Goal: Information Seeking & Learning: Learn about a topic

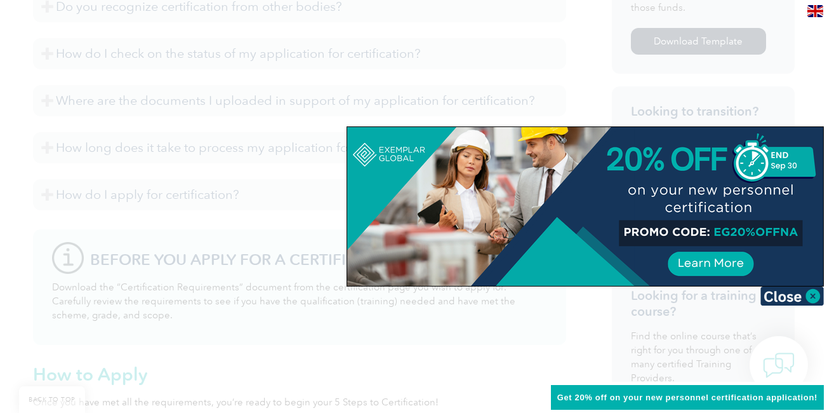
scroll to position [698, 0]
click at [799, 293] on img at bounding box center [792, 295] width 63 height 19
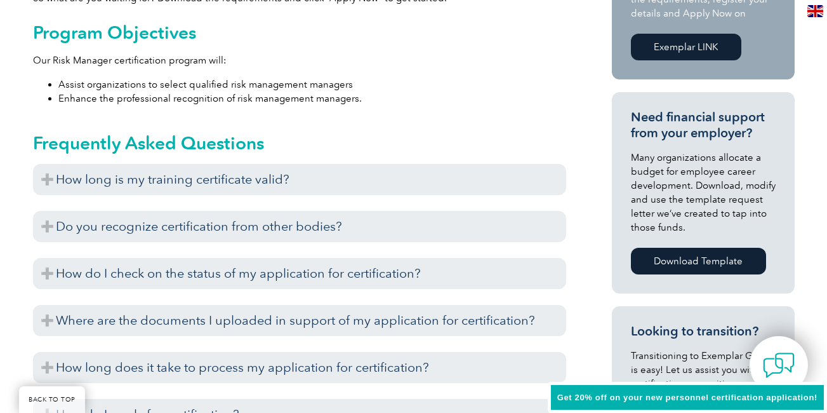
scroll to position [508, 0]
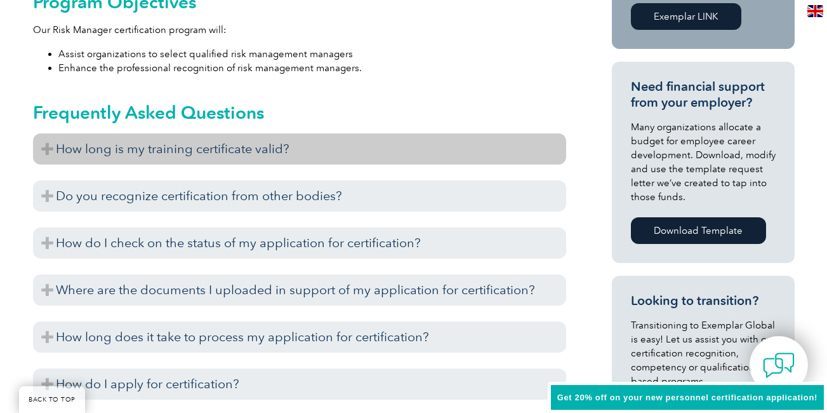
click at [45, 151] on h3 "How long is my training certificate valid?" at bounding box center [299, 148] width 533 height 31
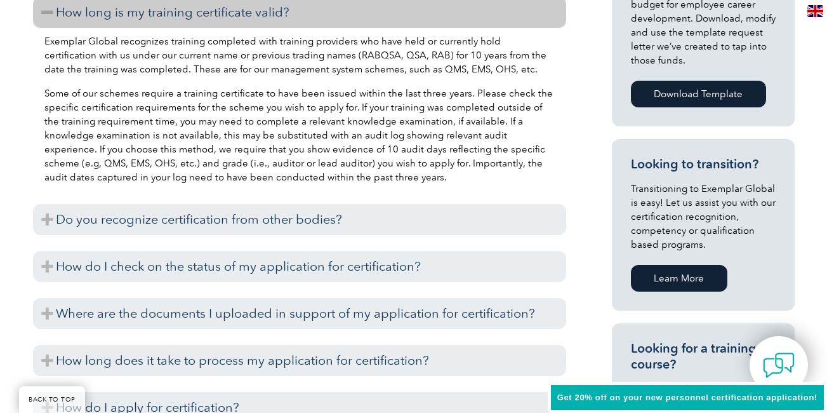
scroll to position [698, 0]
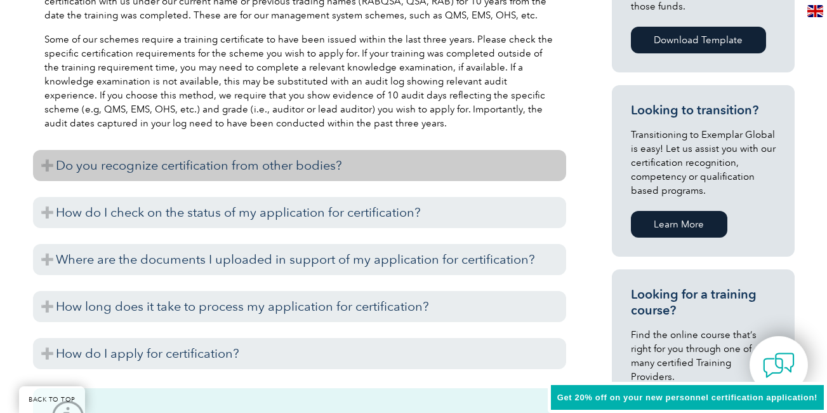
click at [50, 168] on h3 "Do you recognize certification from other bodies?" at bounding box center [299, 165] width 533 height 31
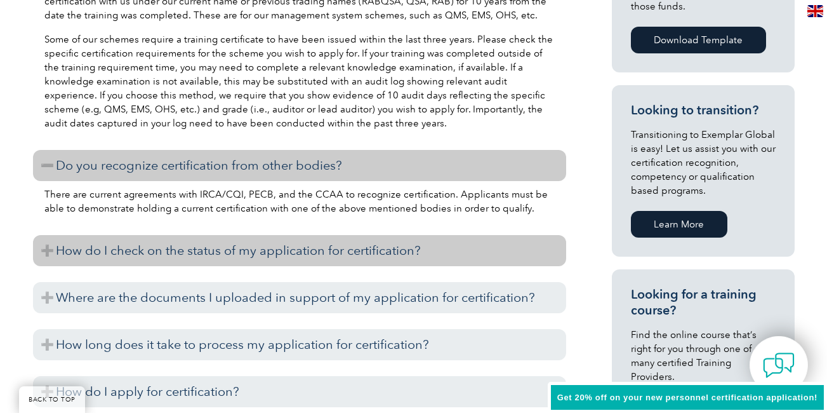
click at [55, 246] on h3 "How do I check on the status of my application for certification?" at bounding box center [299, 250] width 533 height 31
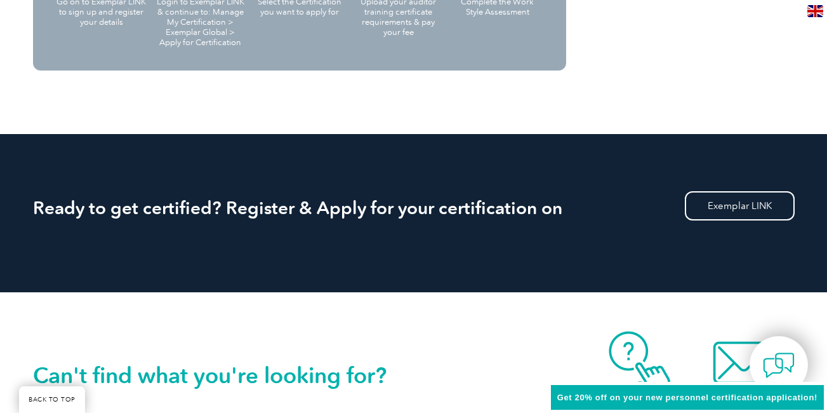
scroll to position [1587, 0]
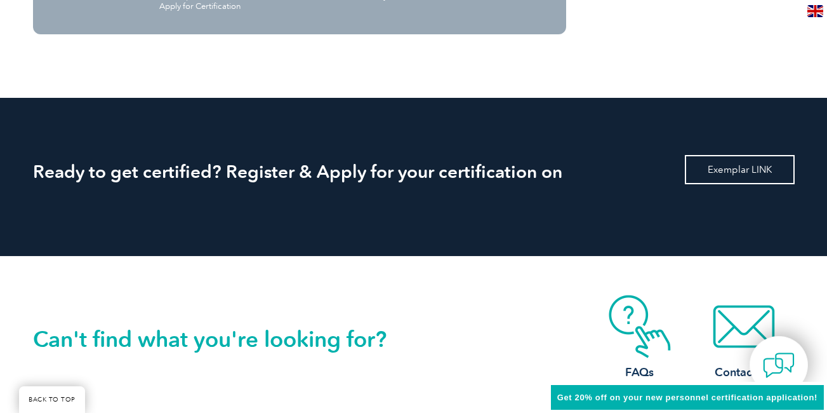
click at [716, 171] on link "Exemplar LINK" at bounding box center [740, 169] width 110 height 29
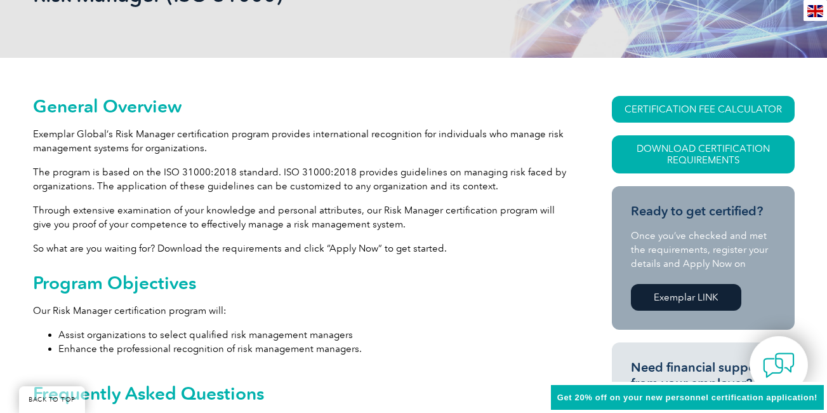
scroll to position [0, 0]
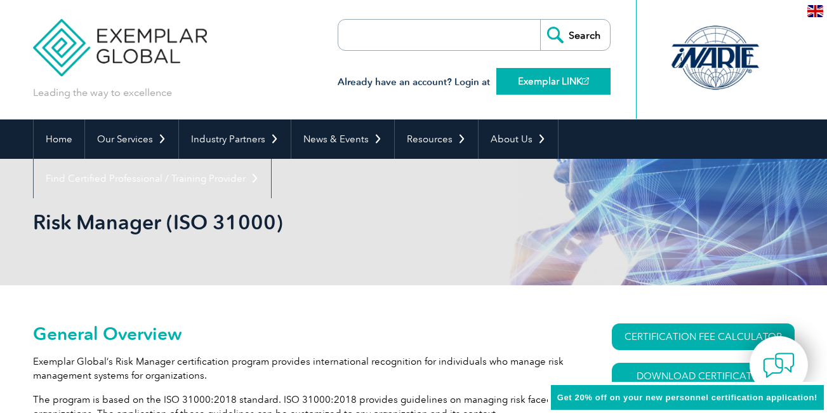
click at [524, 84] on link "Exemplar LINK" at bounding box center [553, 81] width 114 height 27
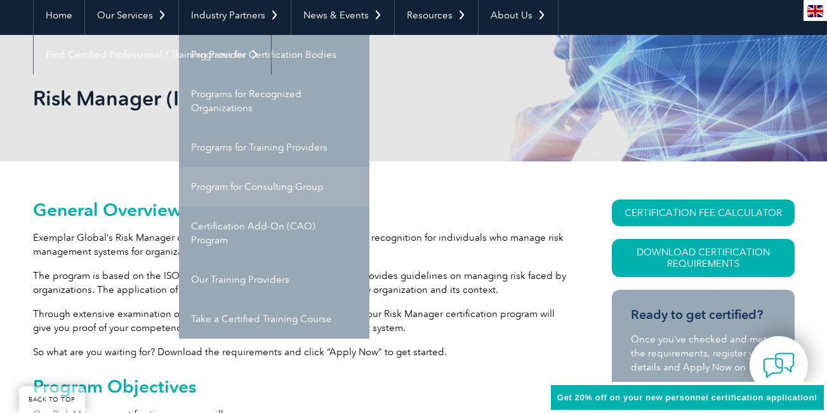
scroll to position [127, 0]
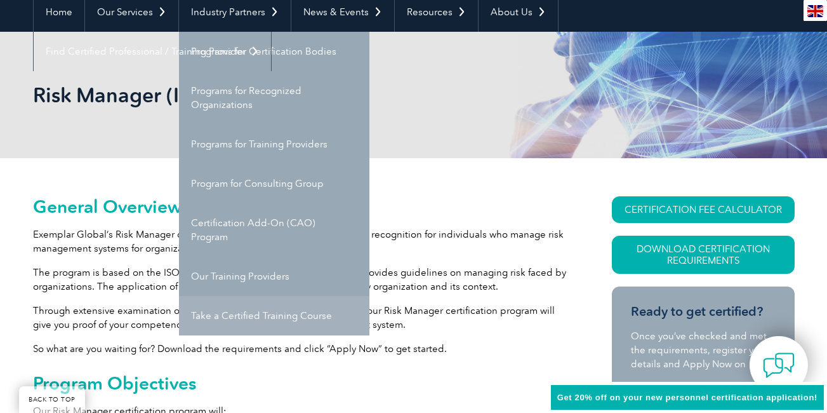
click at [283, 314] on link "Take a Certified Training Course" at bounding box center [274, 315] width 190 height 39
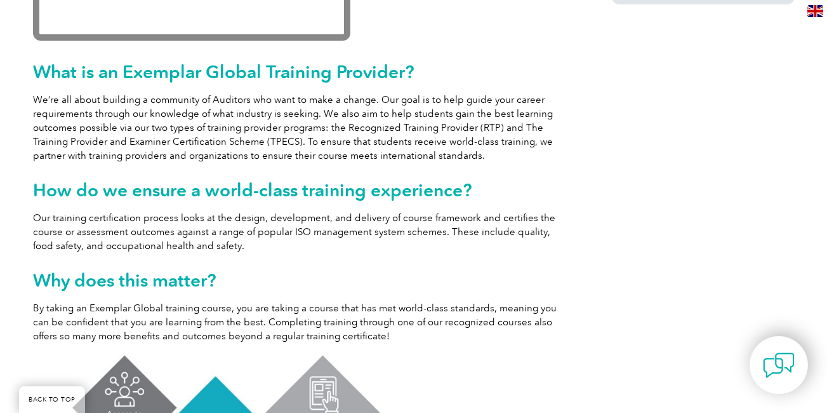
scroll to position [63, 0]
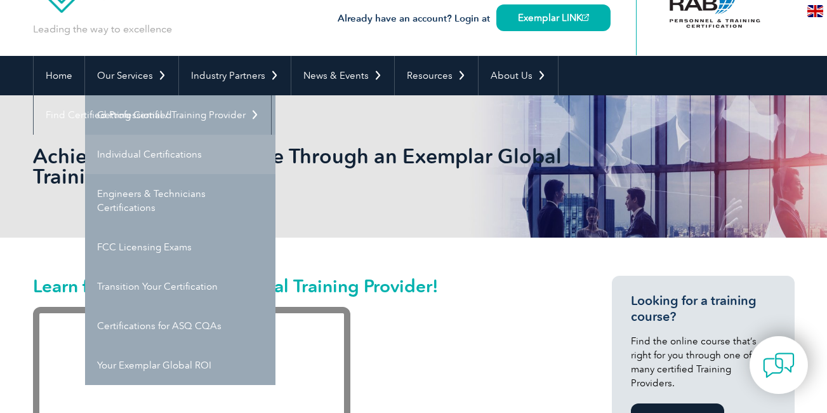
click at [142, 157] on link "Individual Certifications" at bounding box center [180, 154] width 190 height 39
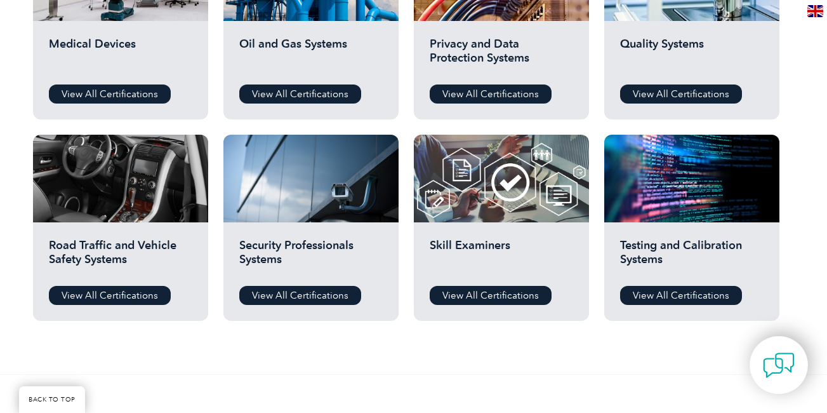
scroll to position [952, 0]
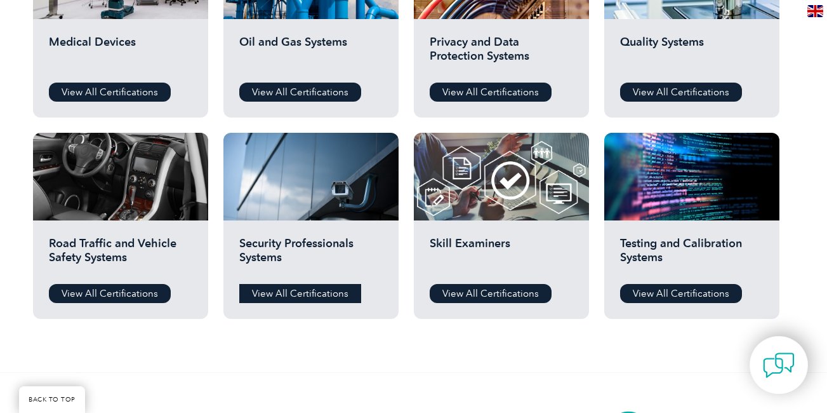
click at [274, 290] on link "View All Certifications" at bounding box center [300, 293] width 122 height 19
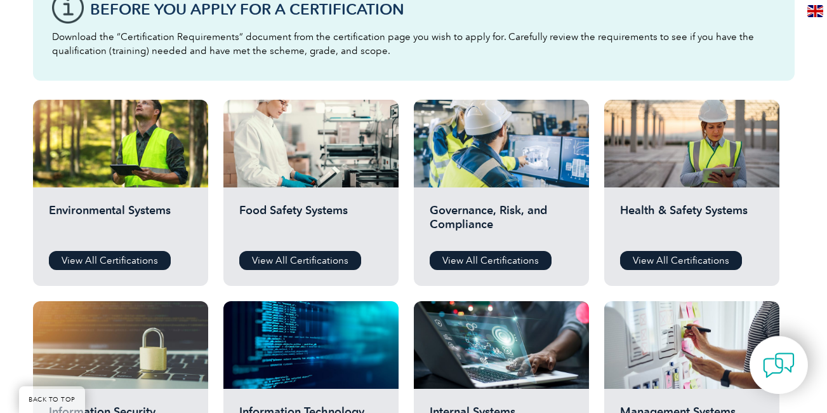
scroll to position [381, 0]
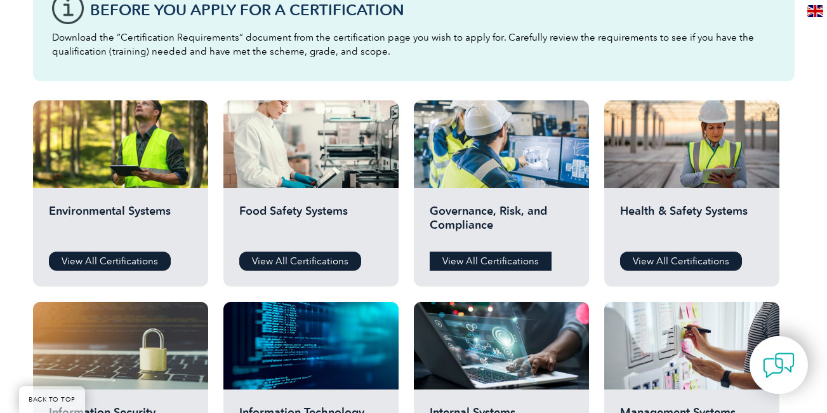
click at [470, 261] on link "View All Certifications" at bounding box center [491, 260] width 122 height 19
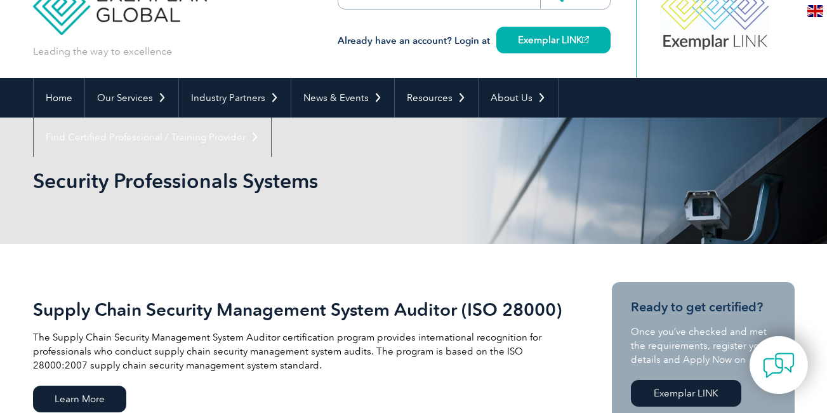
scroll to position [63, 0]
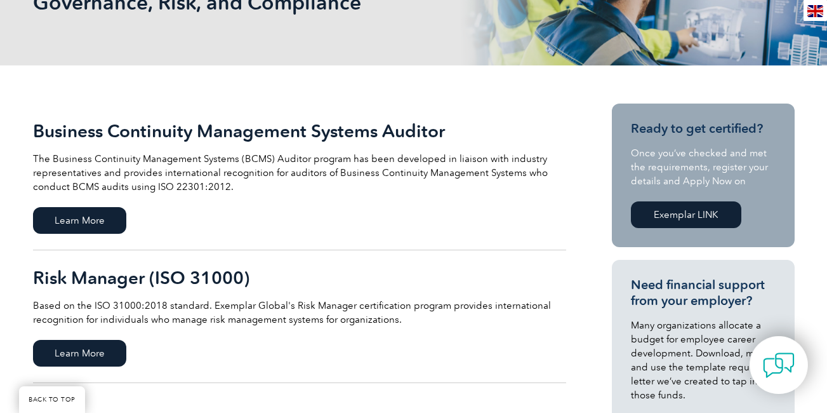
scroll to position [254, 0]
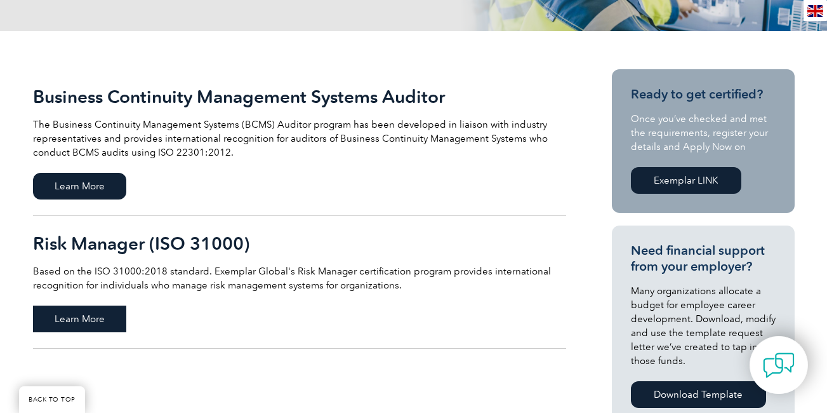
click at [88, 315] on span "Learn More" at bounding box center [79, 318] width 93 height 27
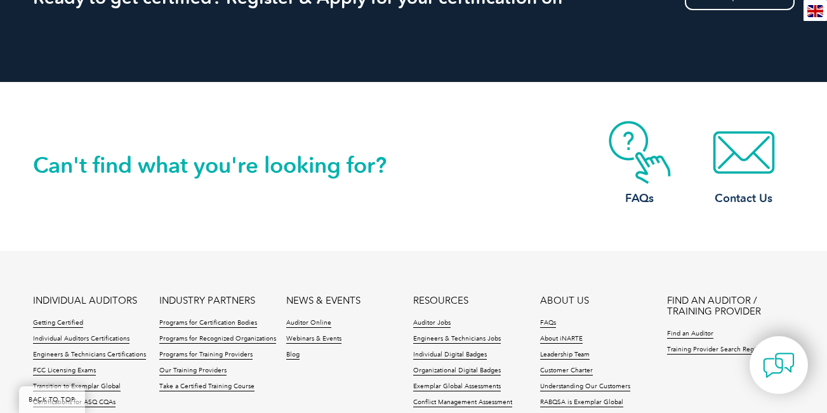
scroll to position [1524, 0]
